Goal: Task Accomplishment & Management: Complete application form

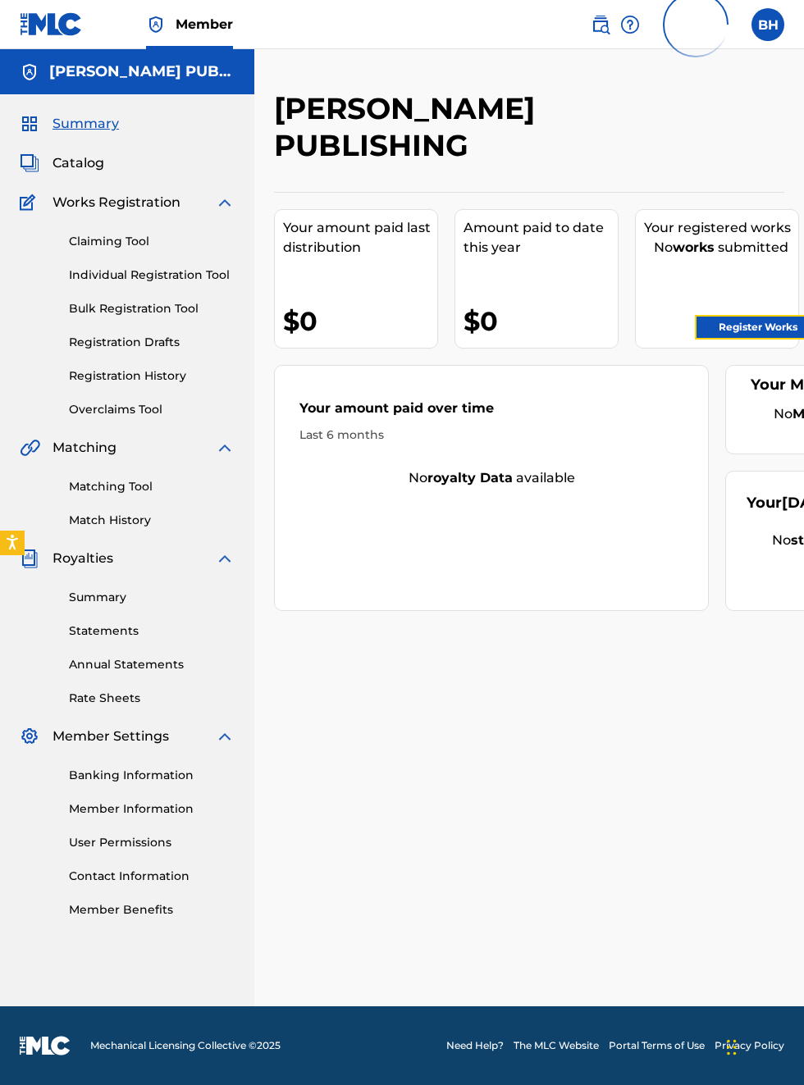
click at [765, 326] on link "Register Works" at bounding box center [758, 327] width 126 height 25
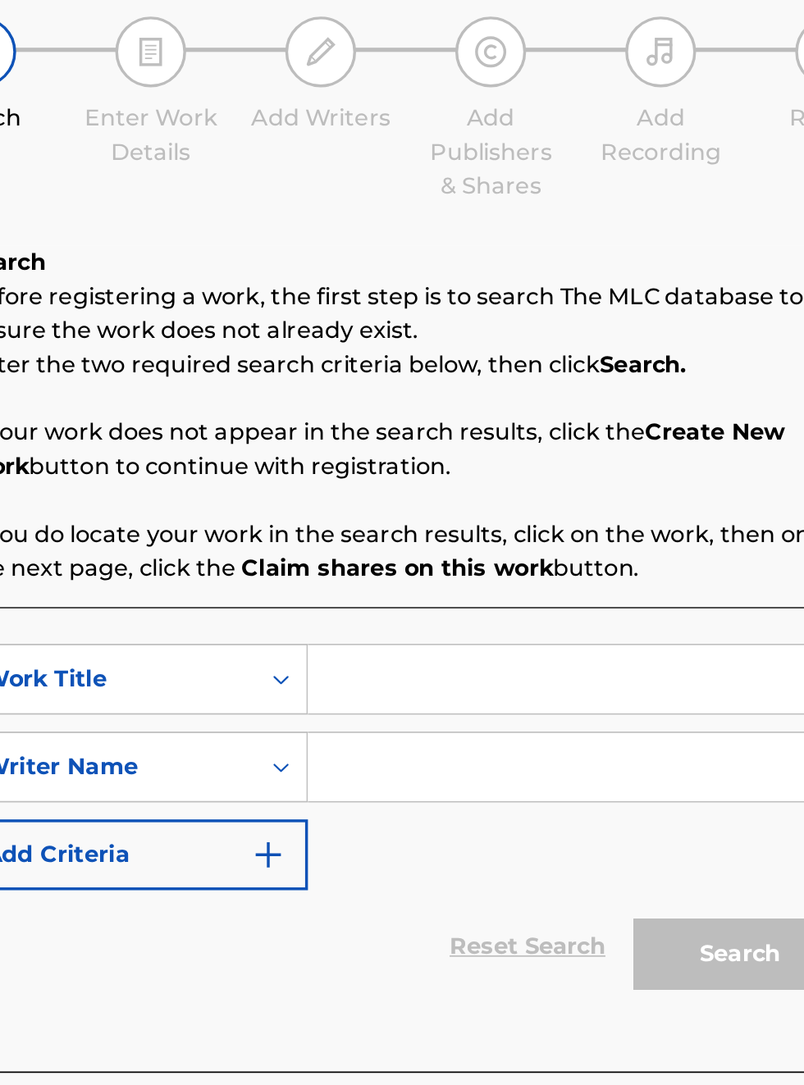
click at [538, 538] on input "Search Form" at bounding box center [627, 535] width 311 height 39
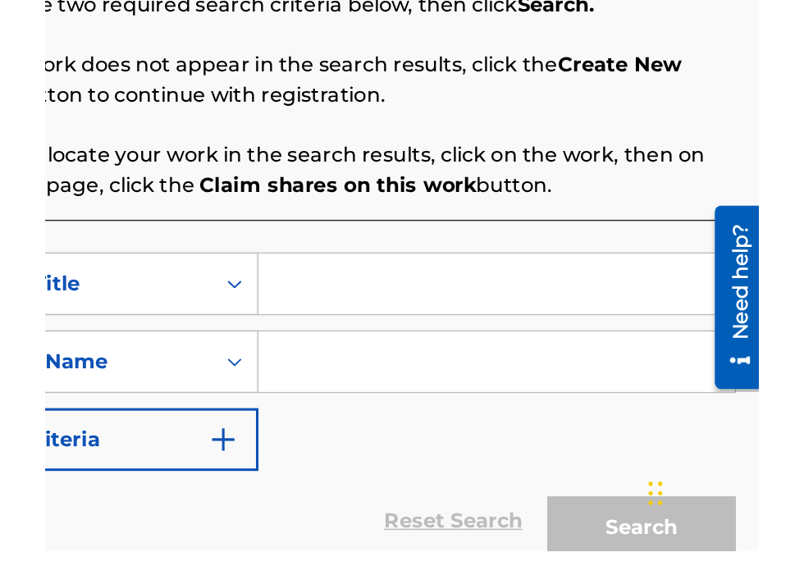
scroll to position [103, 0]
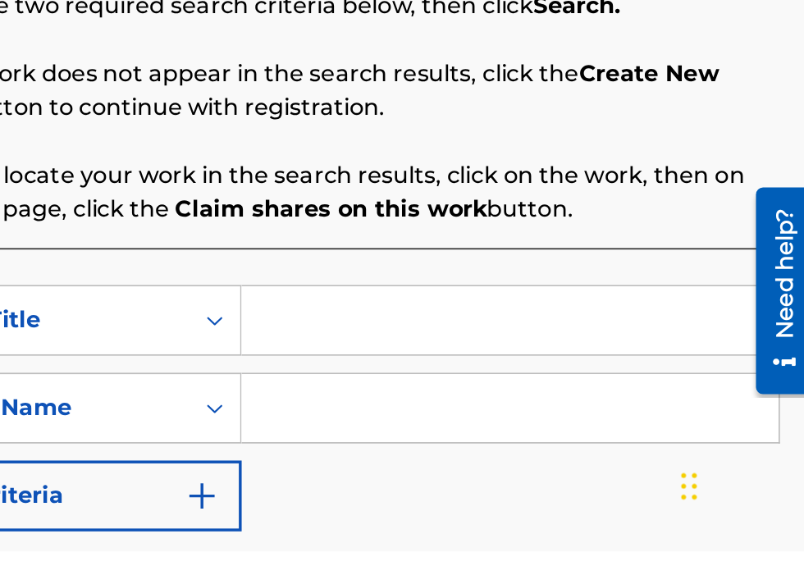
click at [520, 431] on input "Search Form" at bounding box center [627, 432] width 311 height 39
click at [504, 435] on input "Search Form" at bounding box center [627, 432] width 311 height 39
click at [496, 438] on input "Search Form" at bounding box center [627, 432] width 311 height 39
click at [503, 437] on input "Search Form" at bounding box center [627, 432] width 311 height 39
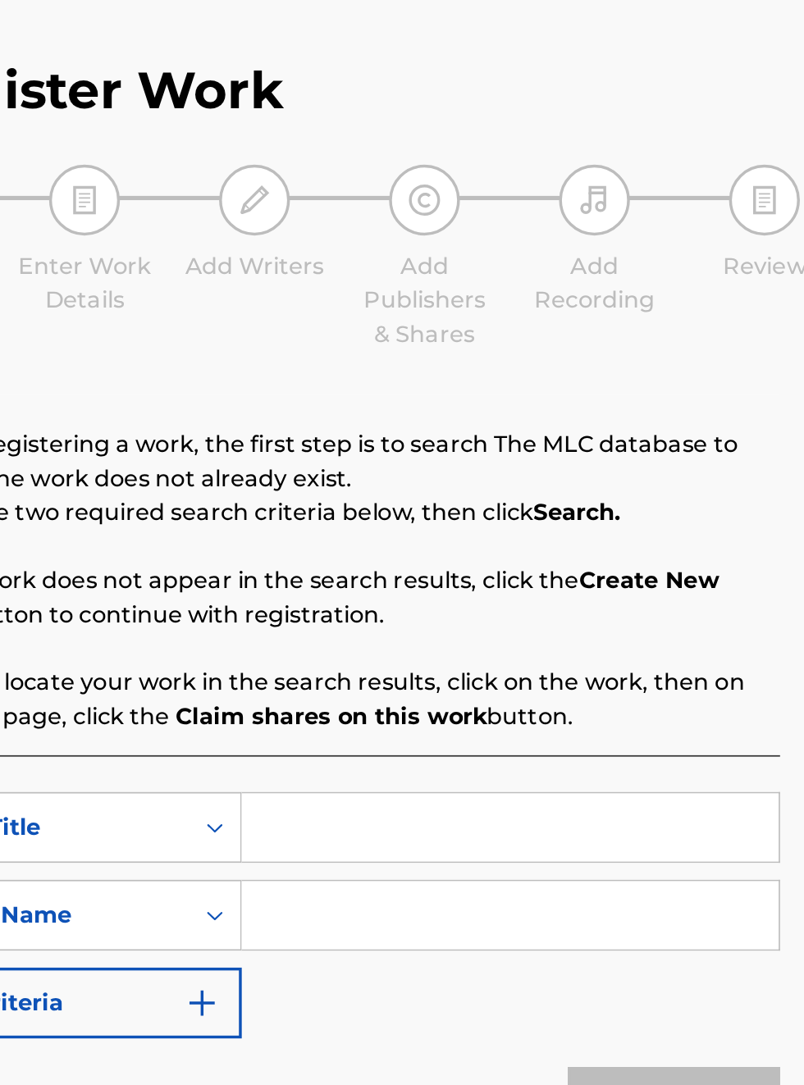
scroll to position [56, 332]
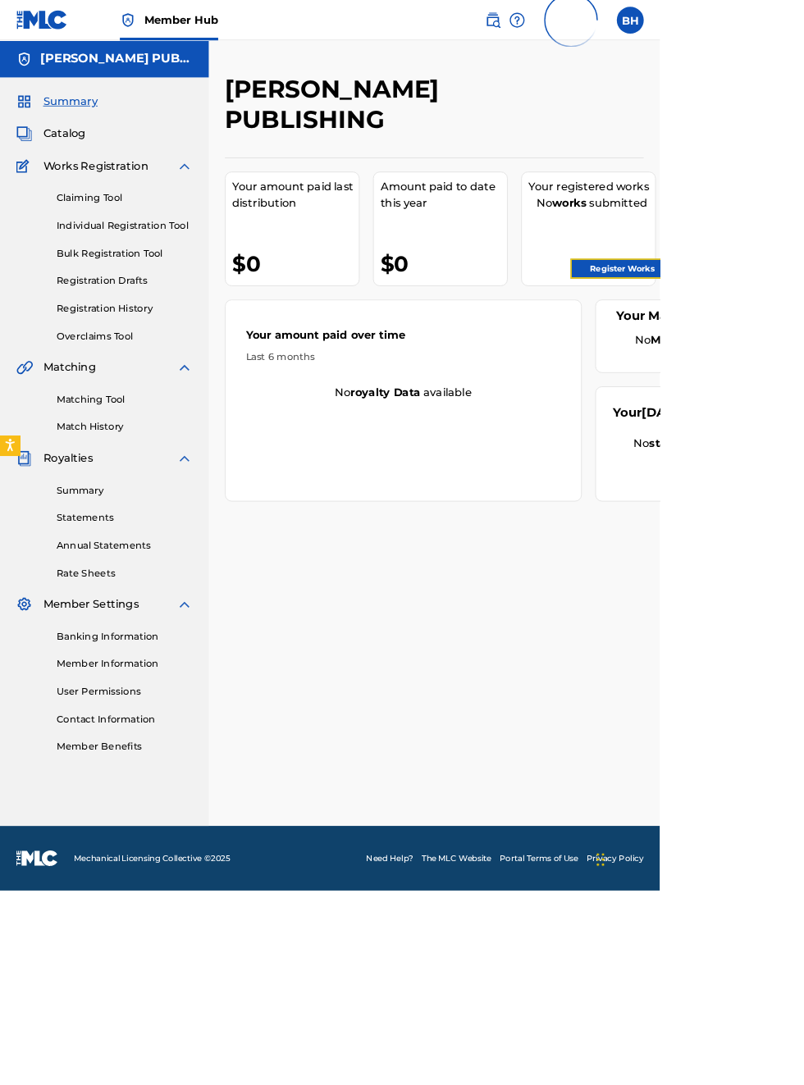
click at [769, 326] on link "Register Works" at bounding box center [758, 327] width 126 height 25
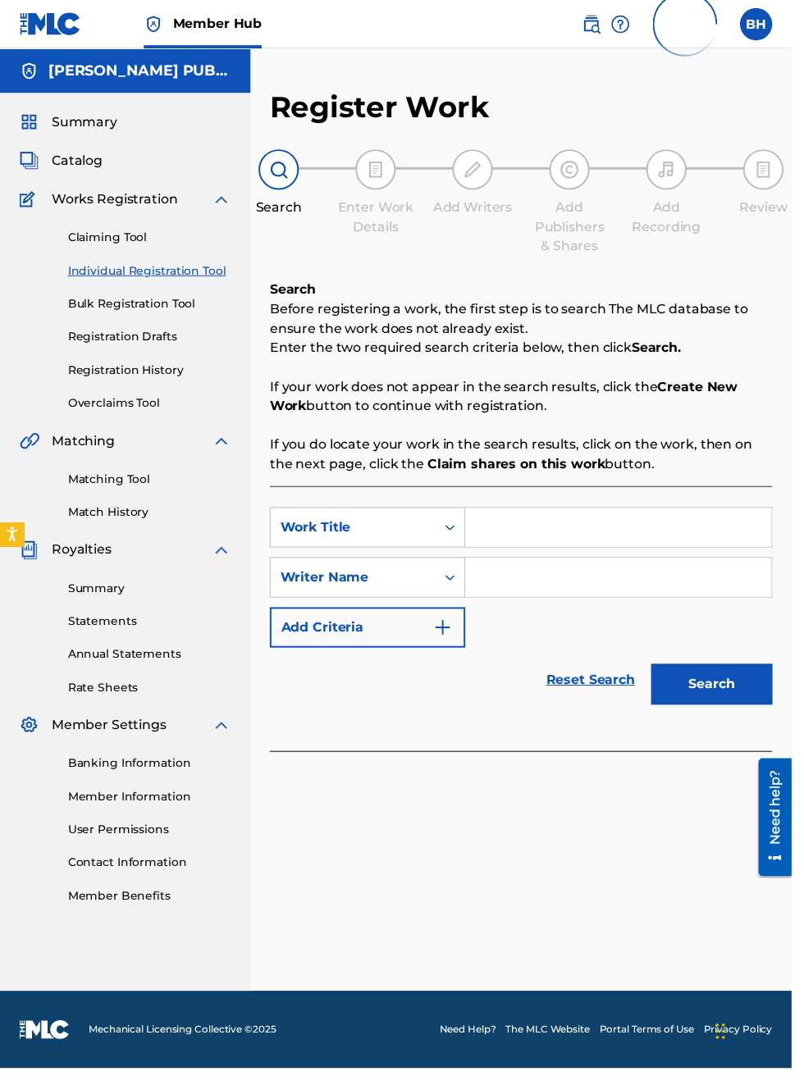
click at [648, 251] on div "Search Enter Work Details Add Writers Add Publishers & Shares Add Recording Rev…" at bounding box center [529, 206] width 510 height 108
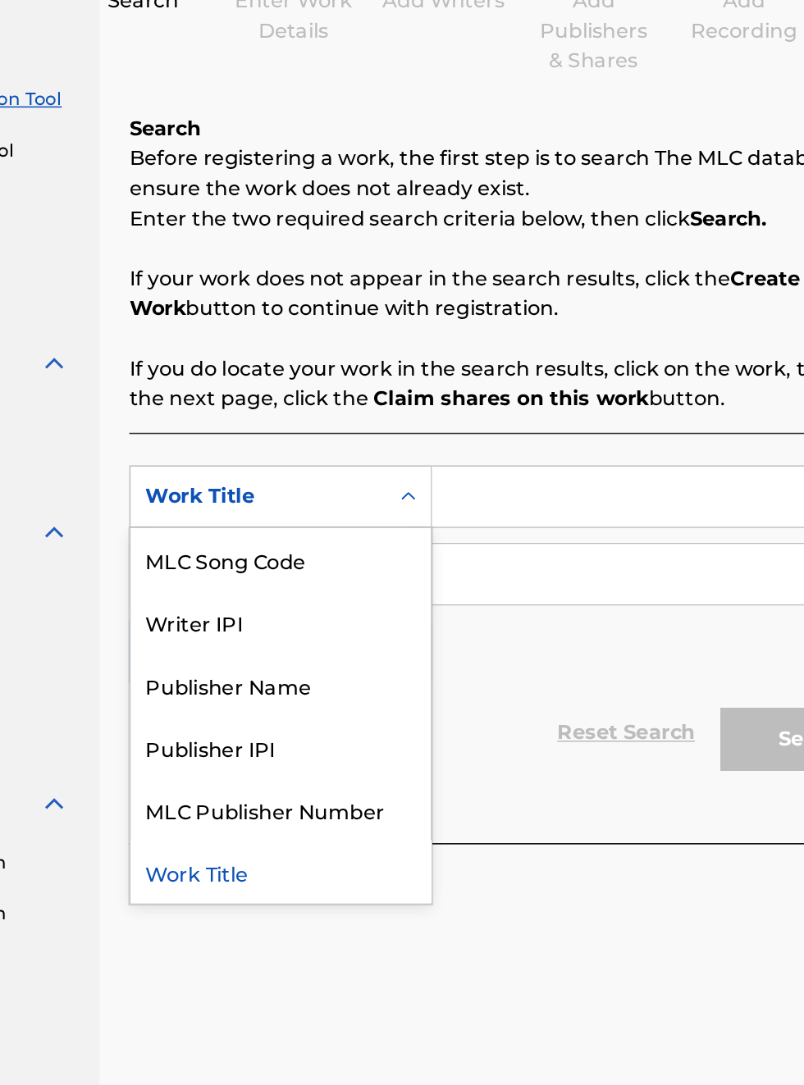
scroll to position [210, 189]
click at [387, 703] on div "Publisher IPI" at bounding box center [373, 699] width 197 height 41
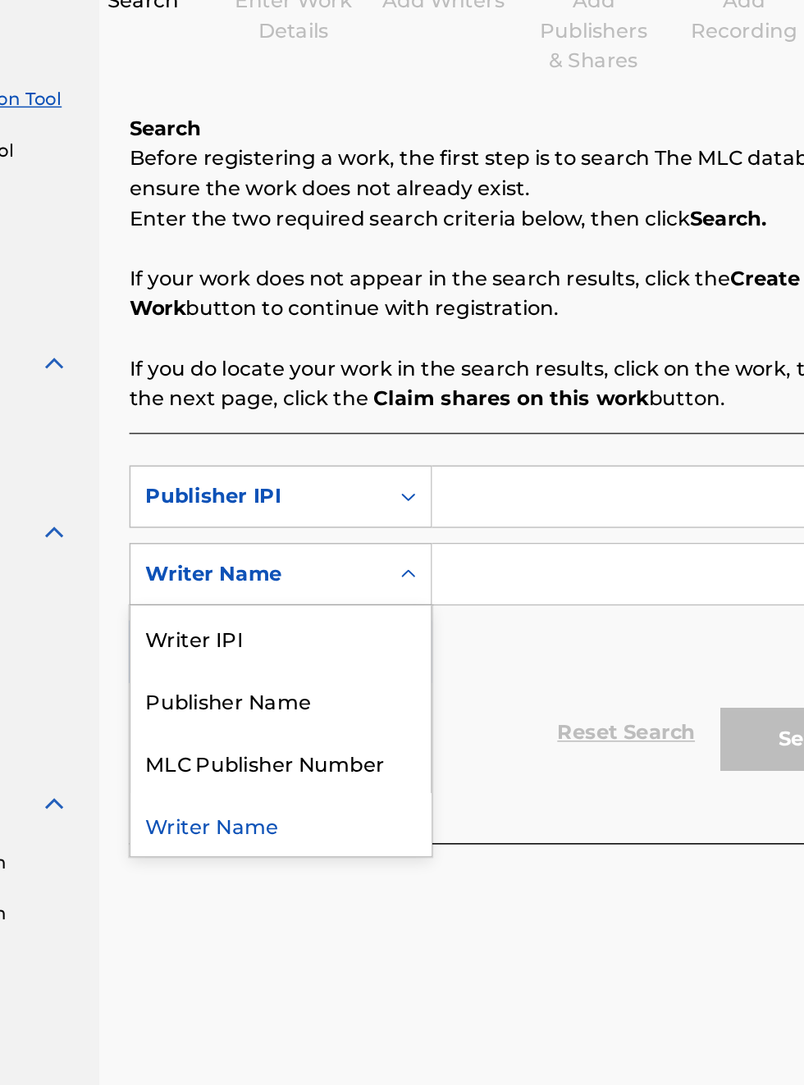
click at [405, 663] on div "Publisher Name" at bounding box center [373, 668] width 197 height 41
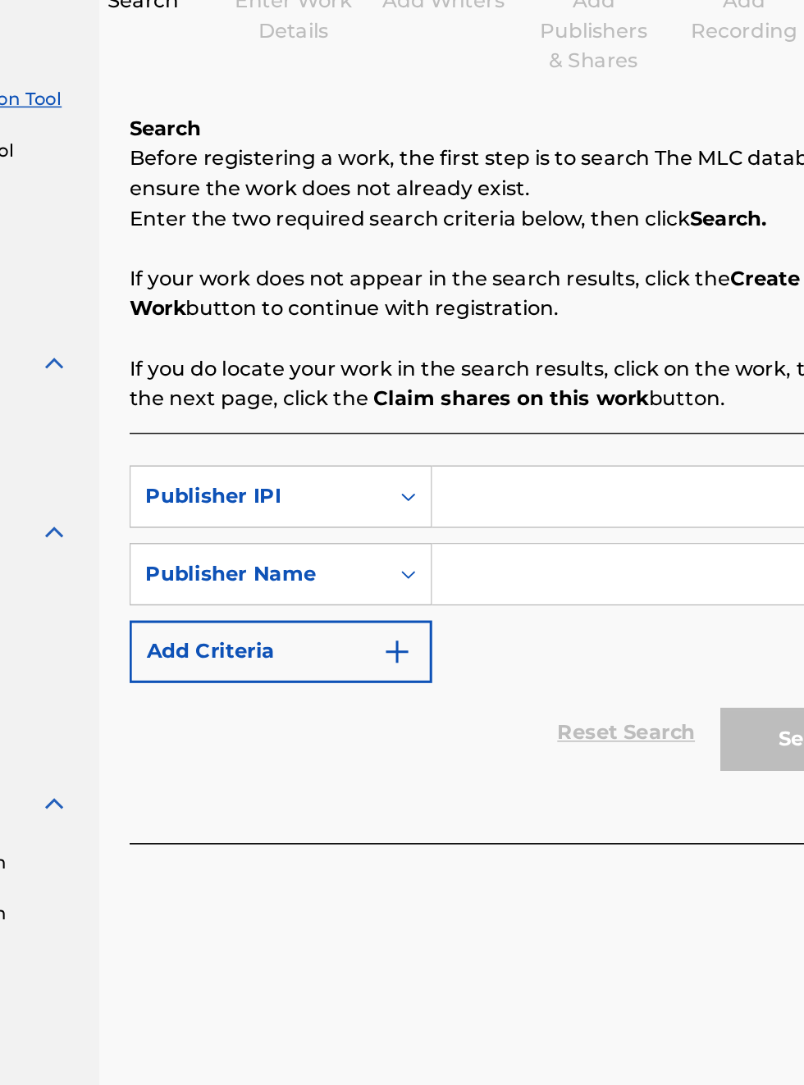
click at [564, 538] on input "Search Form" at bounding box center [627, 535] width 311 height 39
type input "00340604990"
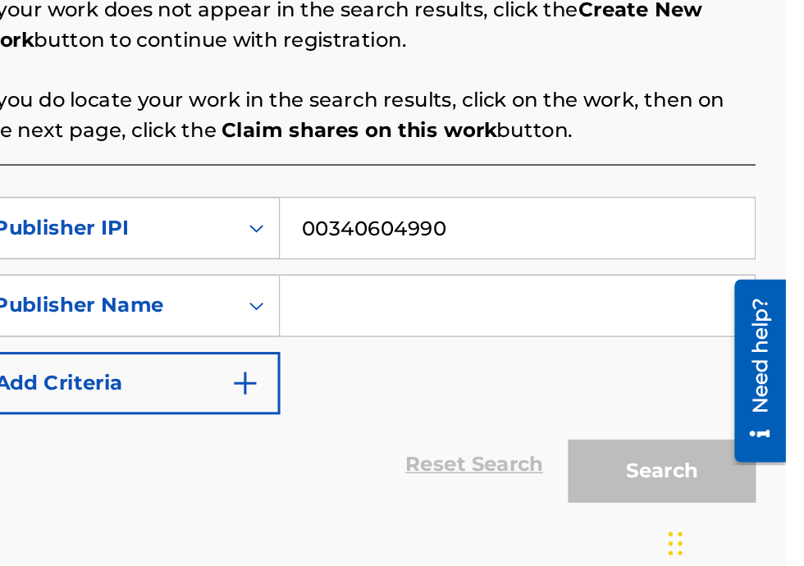
scroll to position [171, 289]
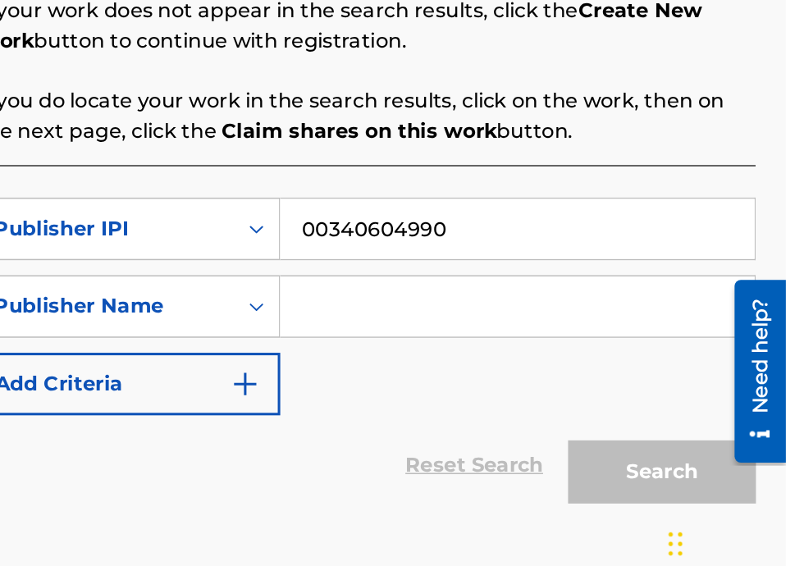
click at [546, 377] on input "Search Form" at bounding box center [627, 372] width 311 height 39
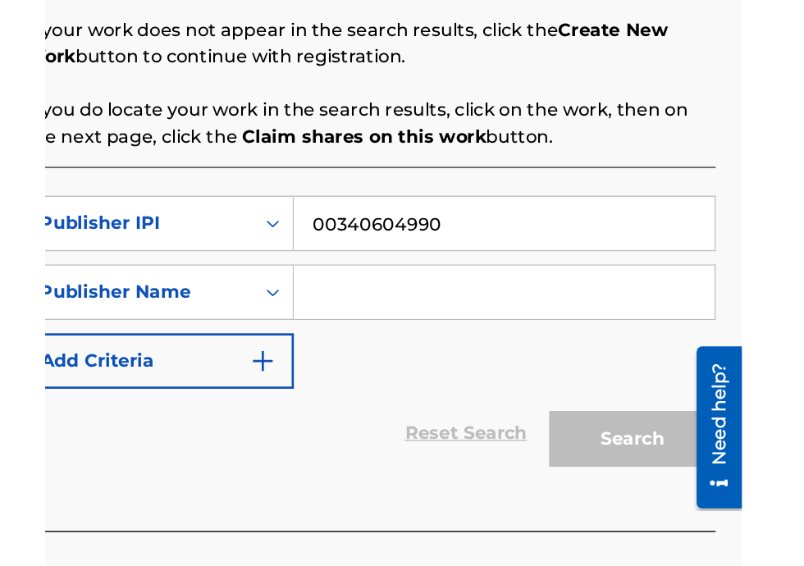
scroll to position [156, 289]
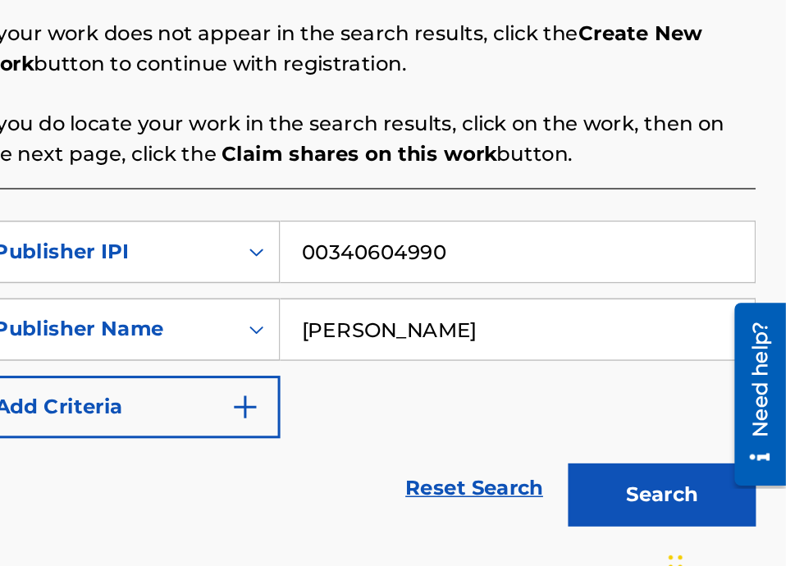
type input "Bobby Hamilton"
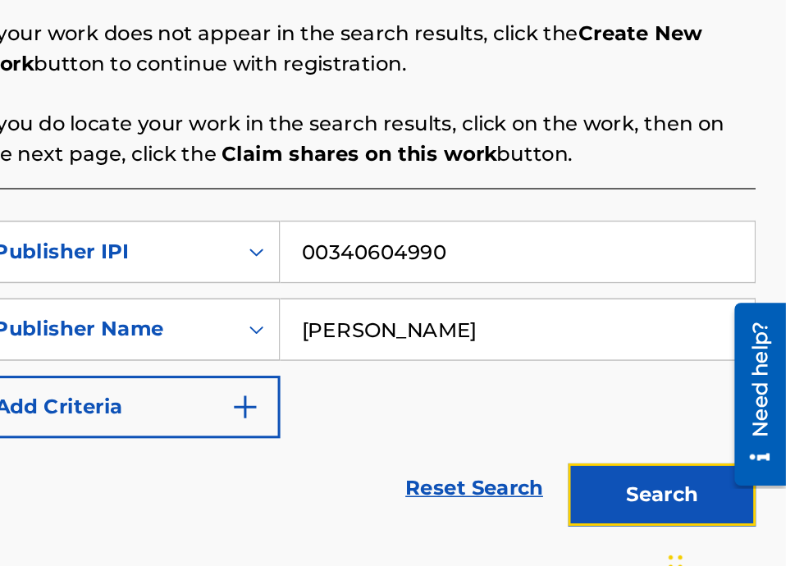
click at [742, 481] on button "Search" at bounding box center [722, 480] width 123 height 41
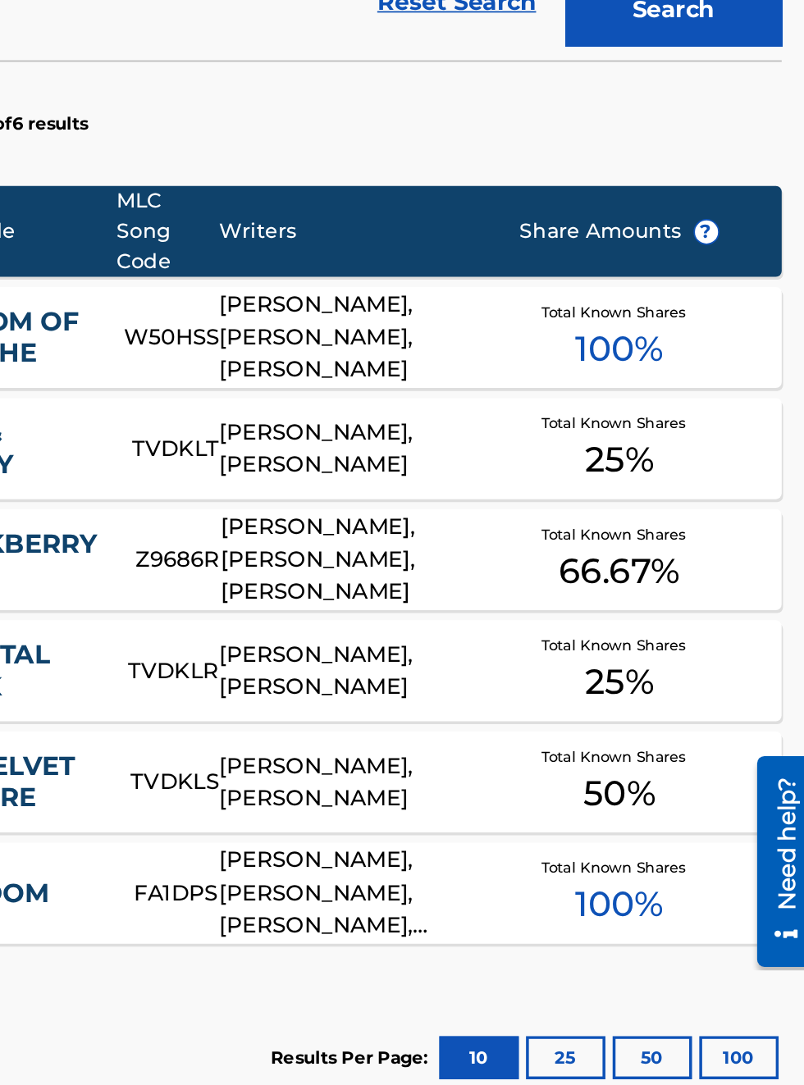
scroll to position [0, 0]
